Goal: Find specific page/section: Find specific page/section

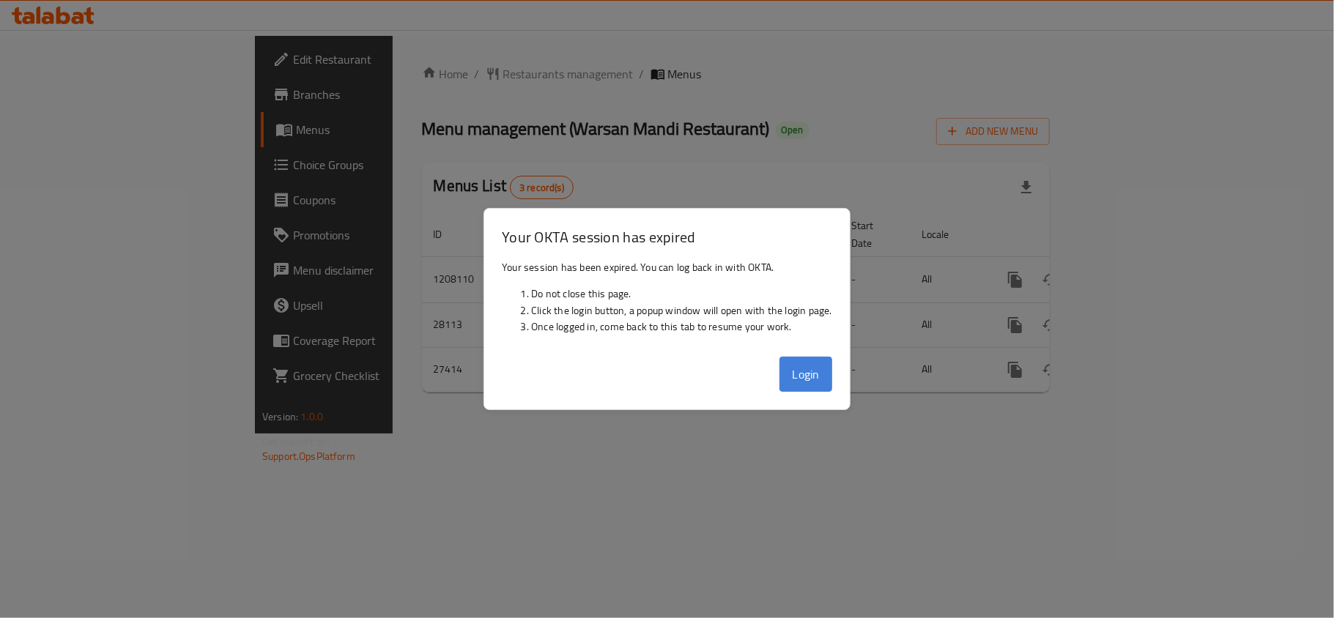
click at [825, 375] on button "Login" at bounding box center [805, 374] width 53 height 35
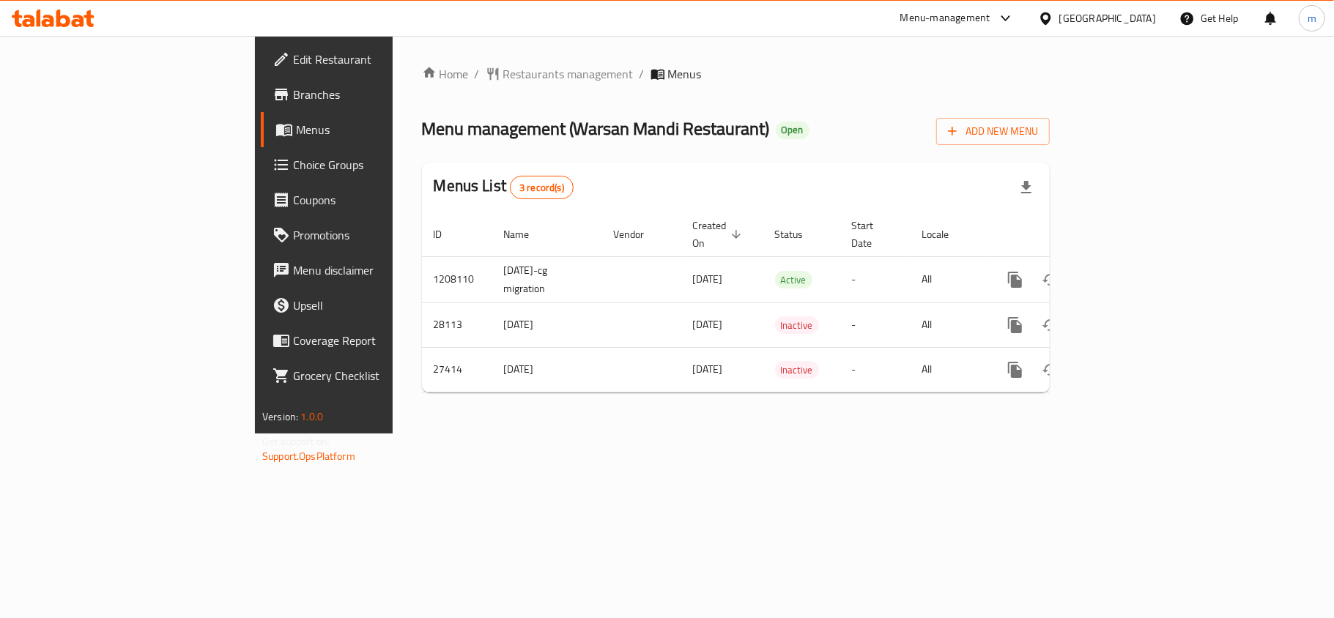
click at [974, 18] on div "Menu-management" at bounding box center [945, 19] width 90 height 18
click at [838, 168] on div "Global Quality Control Center" at bounding box center [874, 162] width 128 height 16
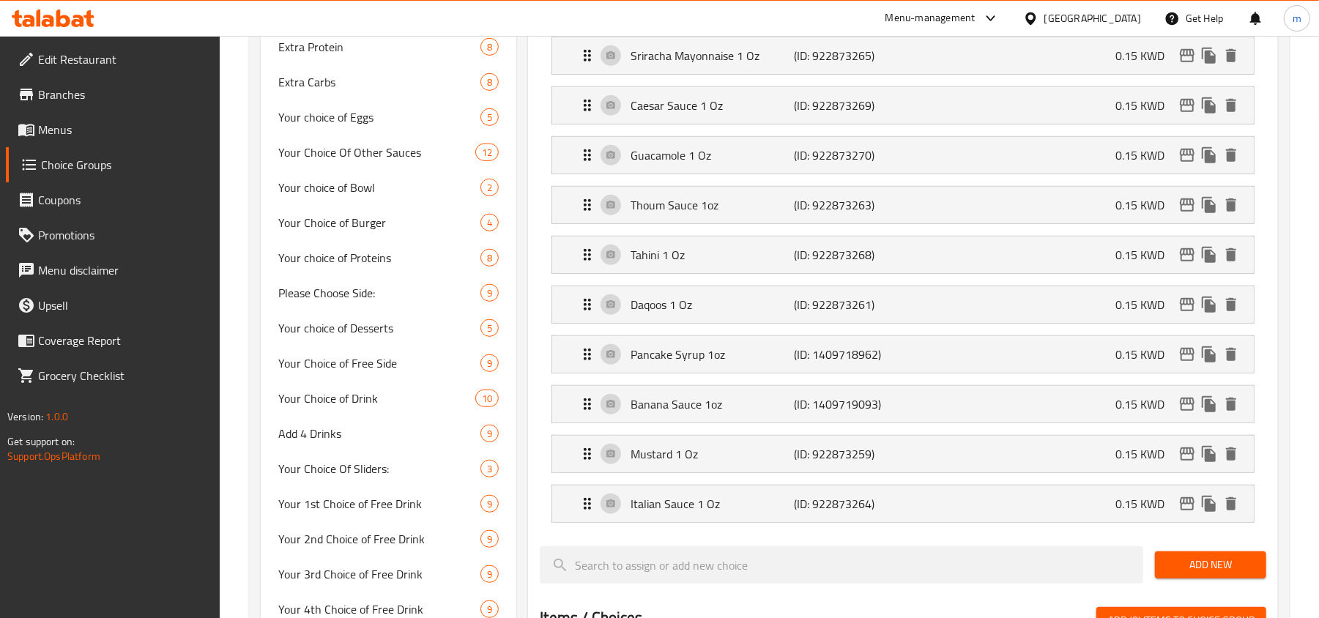
scroll to position [417, 0]
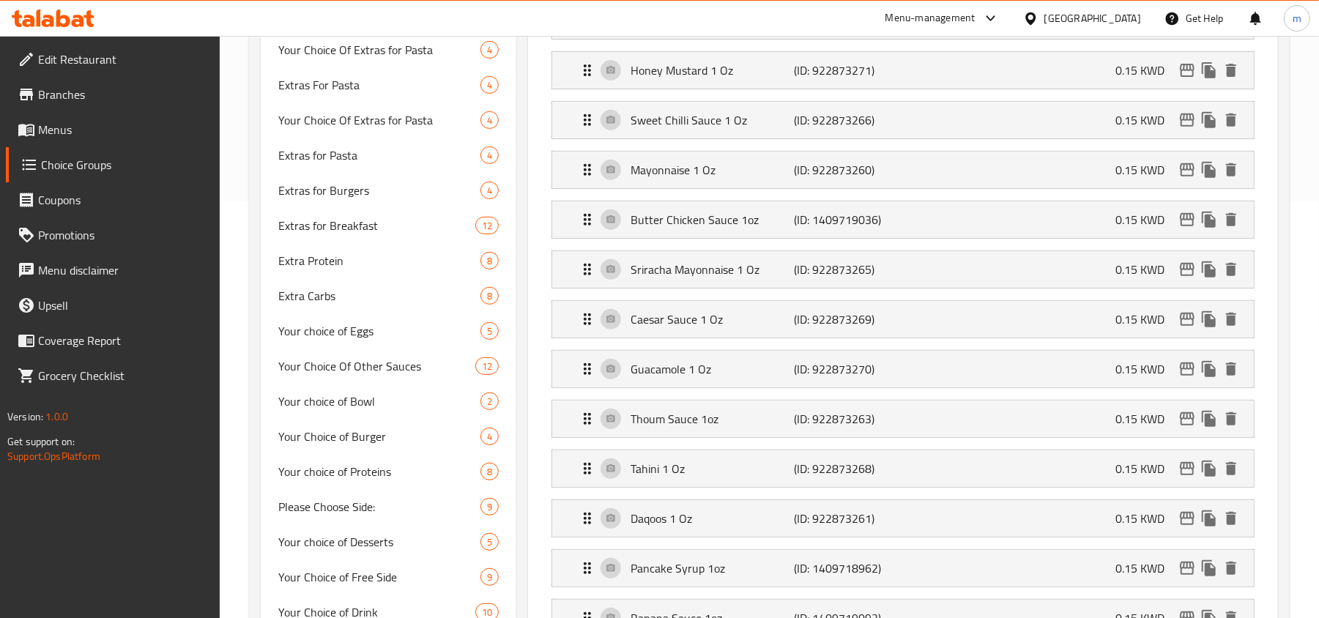
click at [1133, 21] on div "Kuwait" at bounding box center [1093, 18] width 97 height 16
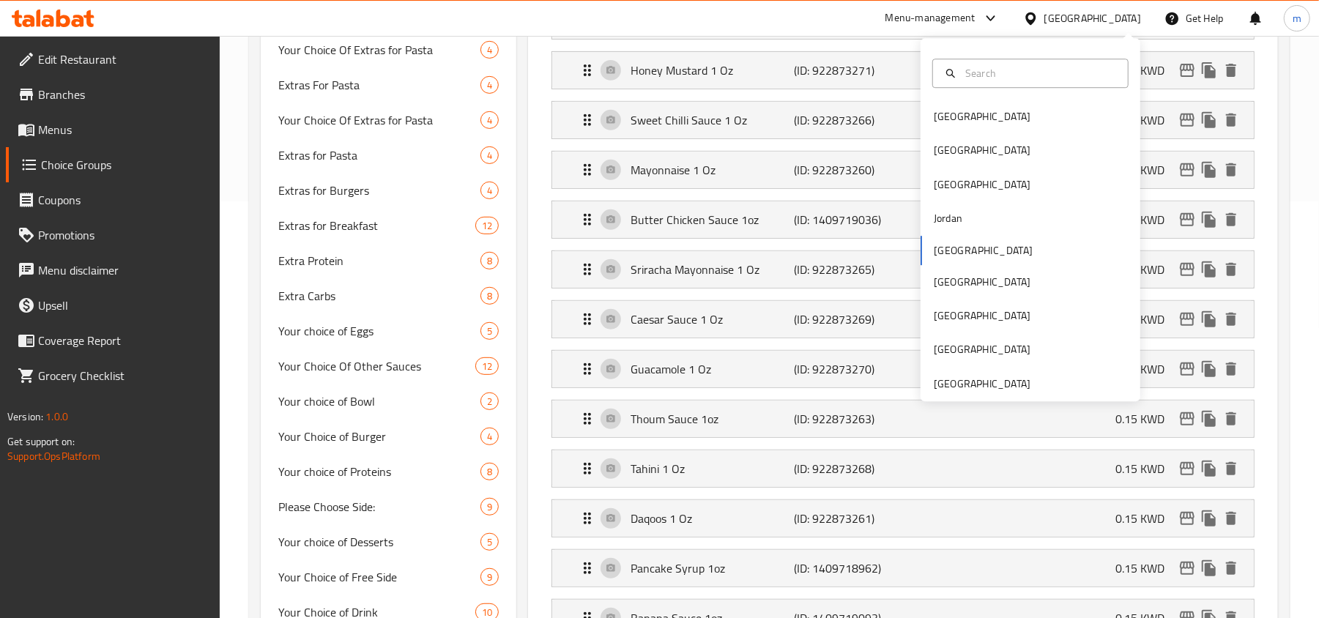
click at [976, 18] on div "Menu-management" at bounding box center [931, 19] width 90 height 18
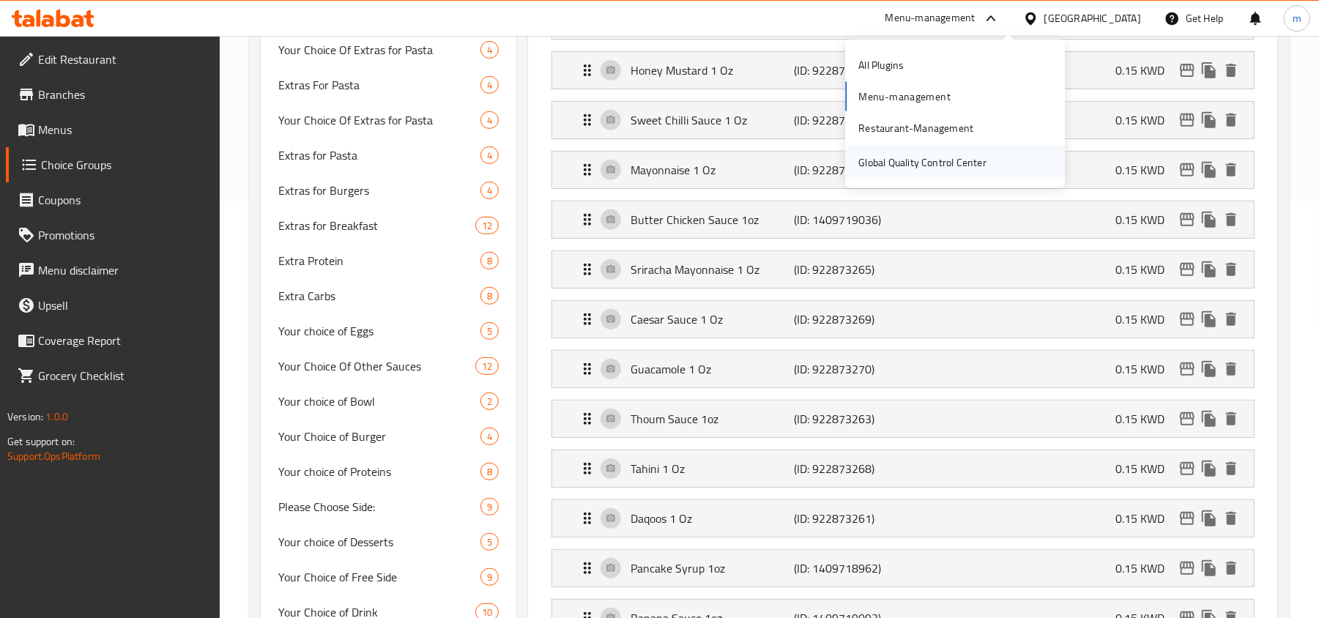
click at [907, 157] on div "Global Quality Control Center" at bounding box center [923, 162] width 128 height 16
